Goal: Information Seeking & Learning: Learn about a topic

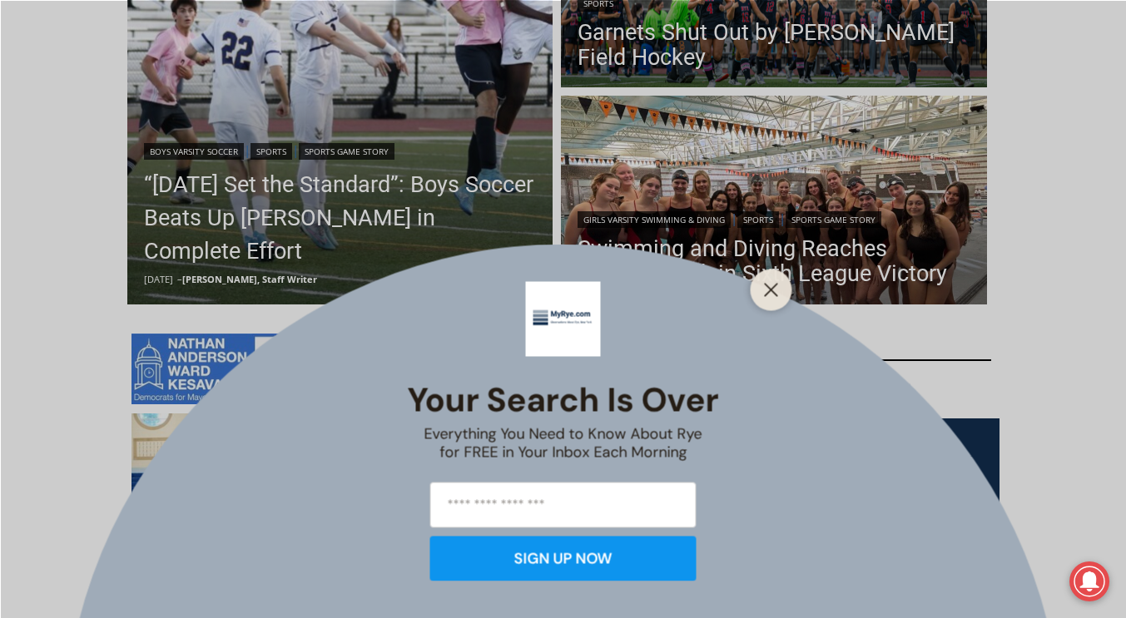
scroll to position [453, 0]
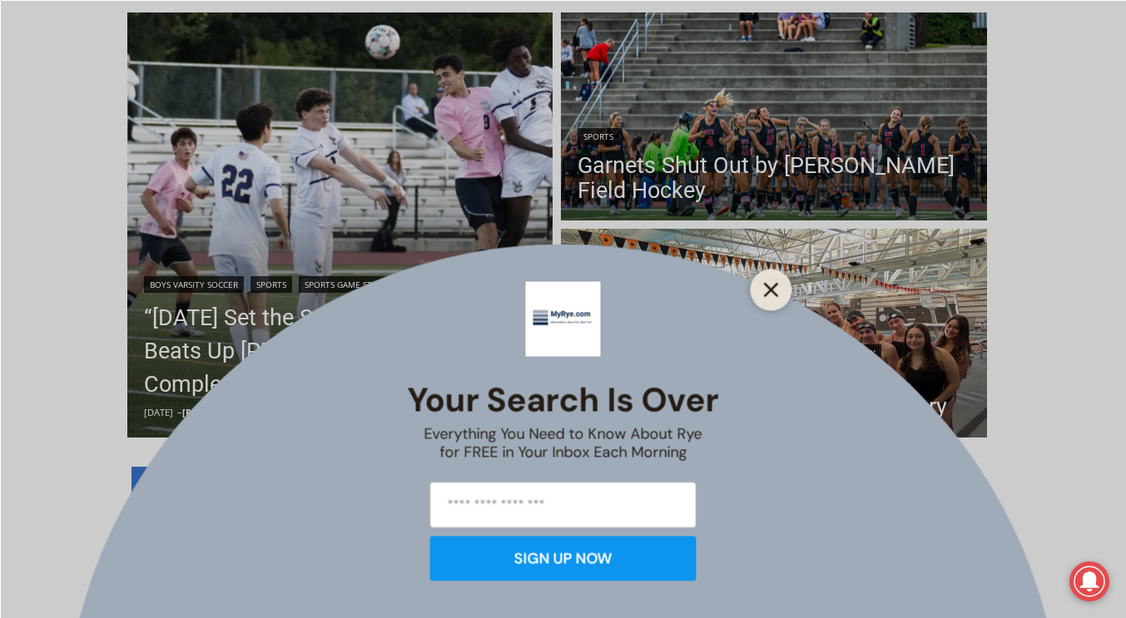
click at [765, 286] on icon "Close" at bounding box center [771, 289] width 15 height 15
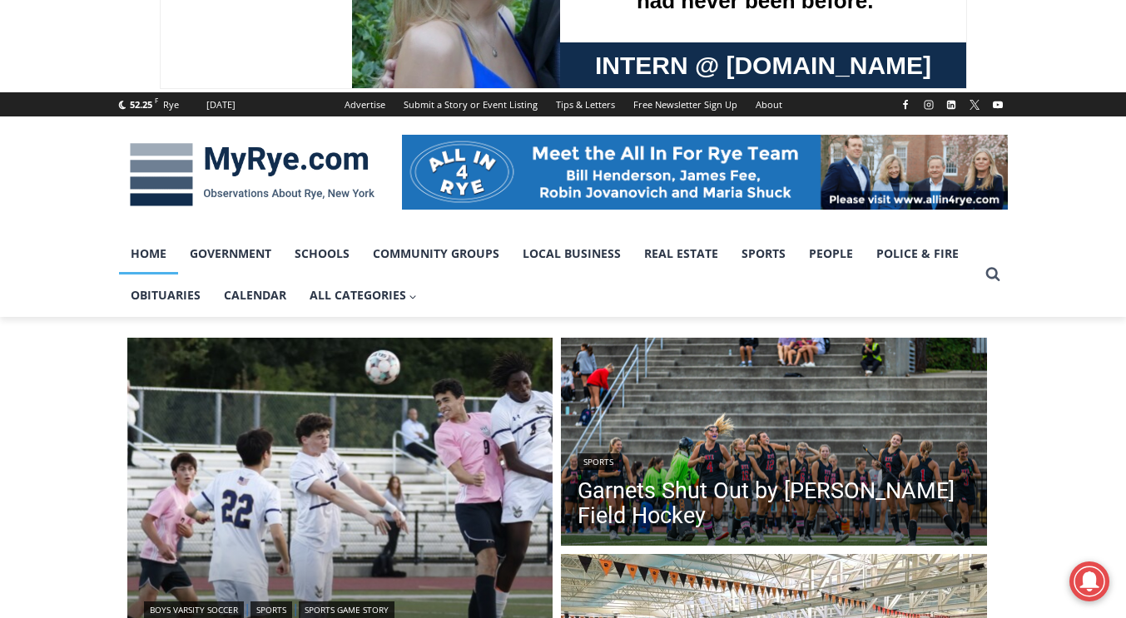
scroll to position [0, 0]
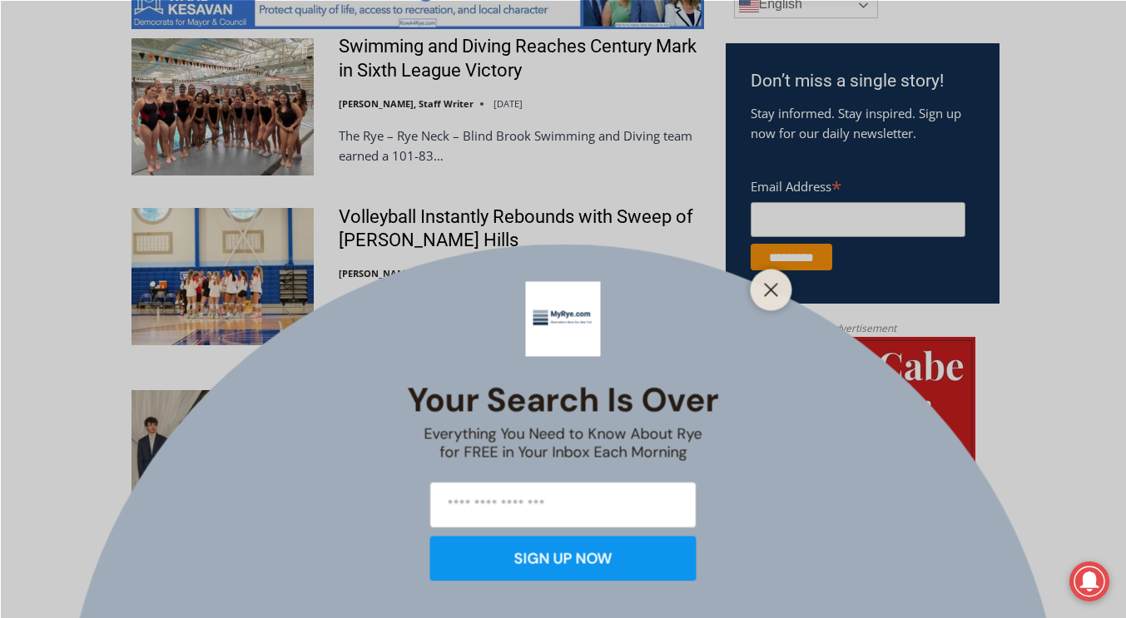
scroll to position [990, 0]
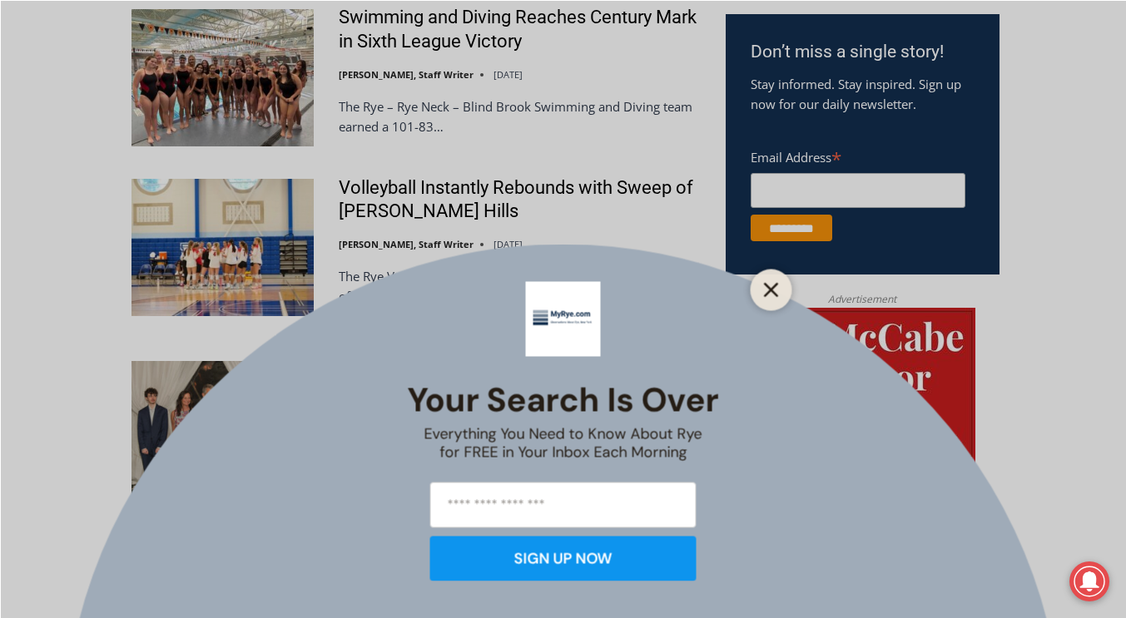
click at [773, 290] on icon "Close" at bounding box center [771, 289] width 15 height 15
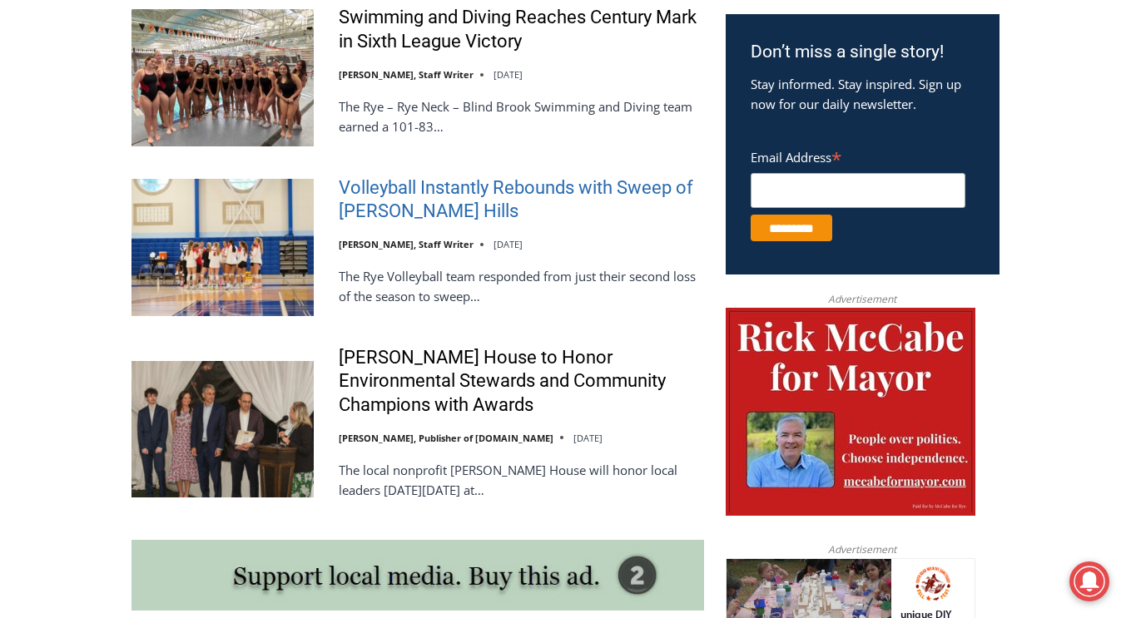
click at [554, 182] on link "Volleyball Instantly Rebounds with Sweep of [PERSON_NAME] Hills" at bounding box center [521, 199] width 365 height 47
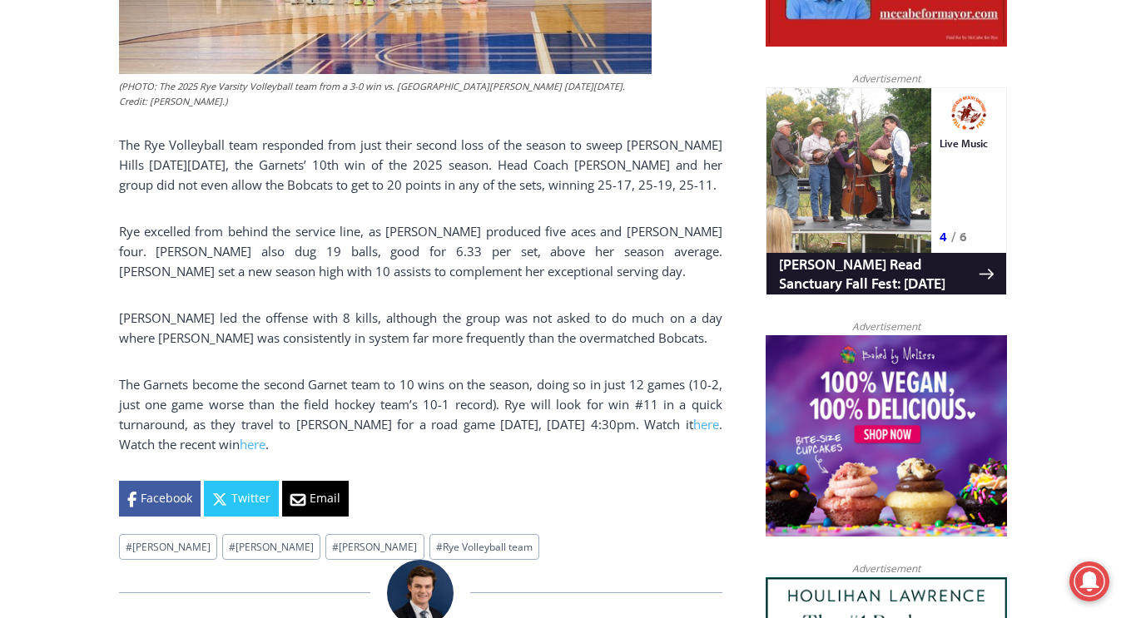
scroll to position [1032, 0]
